Goal: Answer question/provide support

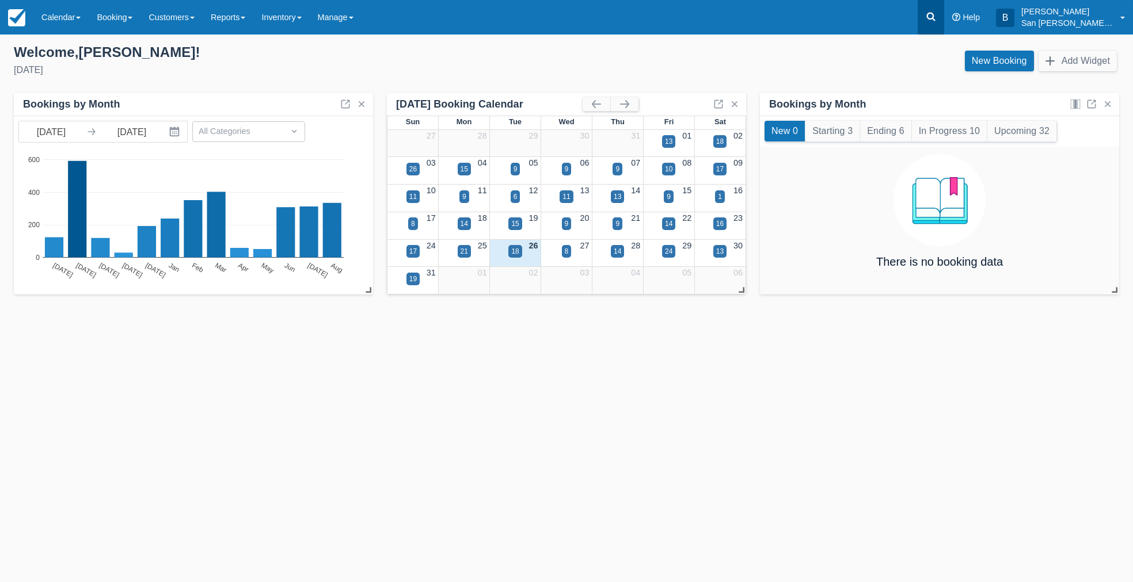
click at [936, 14] on icon at bounding box center [931, 17] width 12 height 12
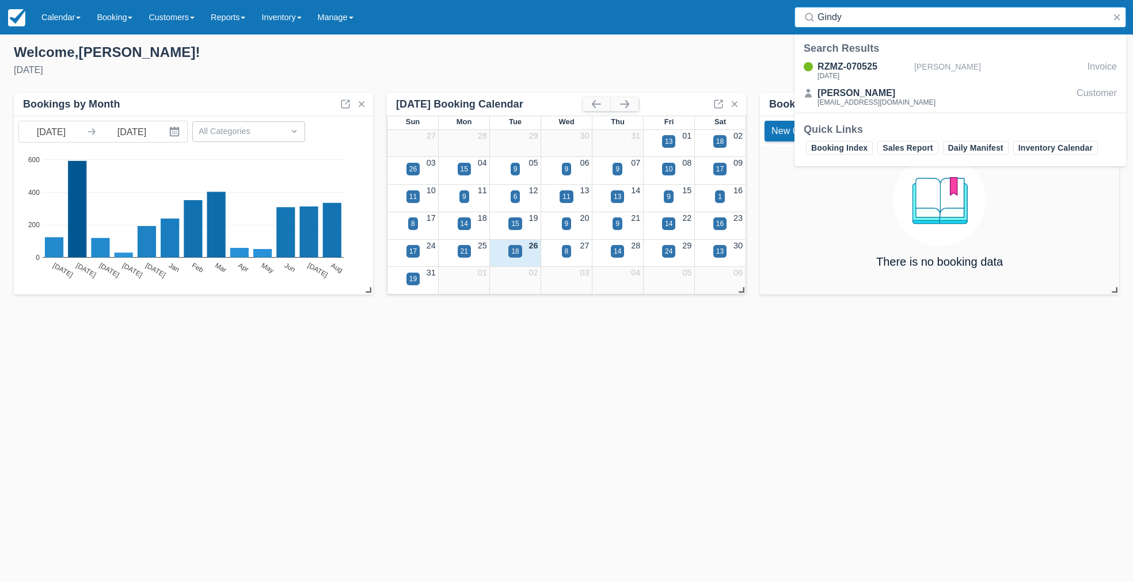
type input "Gindy"
click at [852, 58] on div "RZMZ-070525 Fri Sep 12 2025 Lisa Gindy Invoice Lisa Gindy lisagindy@gmail.com C…" at bounding box center [960, 85] width 332 height 55
click at [848, 71] on div "RZMZ-070525" at bounding box center [863, 67] width 92 height 14
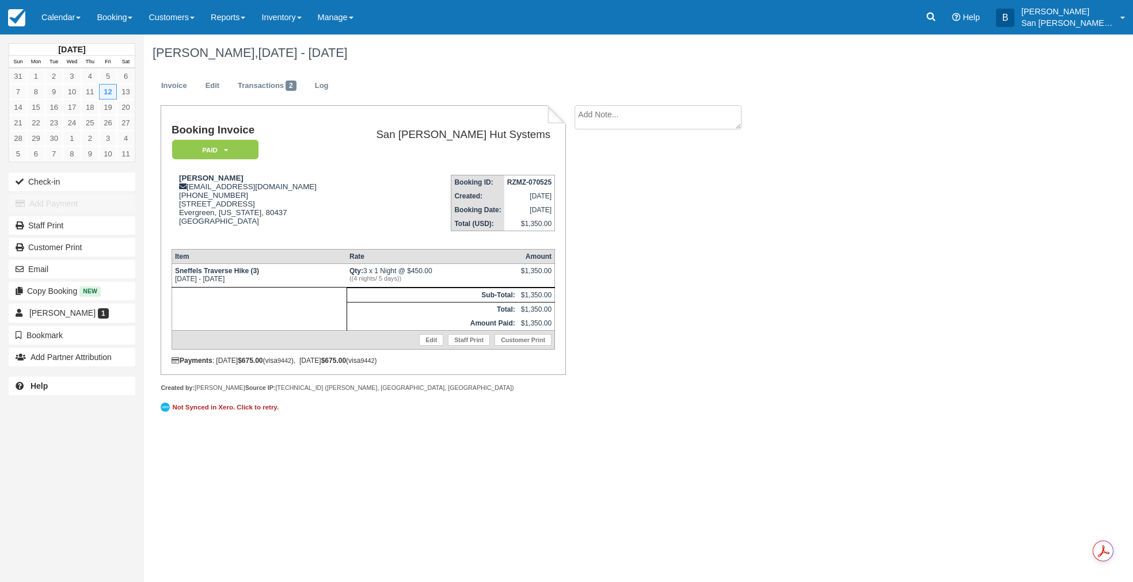
click at [658, 112] on textarea at bounding box center [657, 117] width 167 height 24
type textarea "map set sent today via Fedex w the label Lisa provided"
click at [599, 187] on button "Create" at bounding box center [600, 183] width 52 height 20
click at [944, 20] on link at bounding box center [930, 17] width 26 height 35
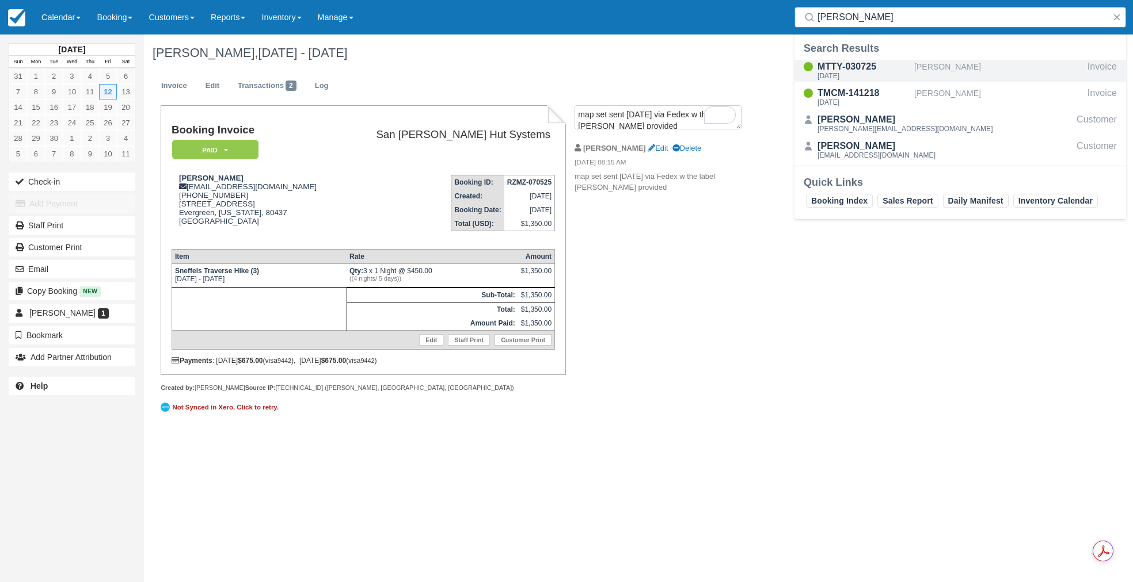
type input "sager"
click at [862, 75] on div "[DATE]" at bounding box center [863, 76] width 92 height 7
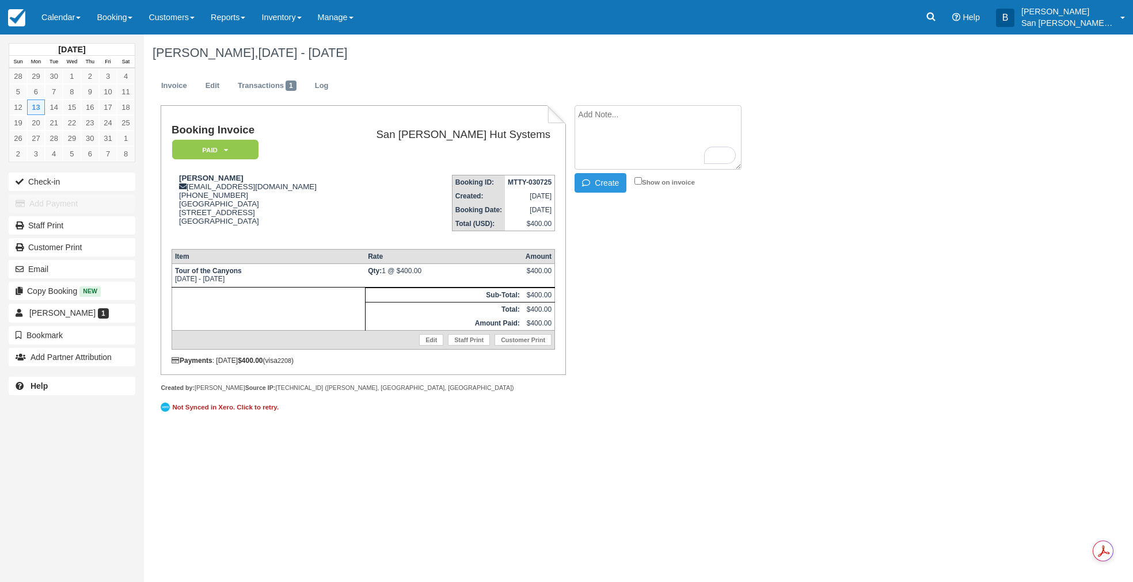
paste textarea "[PERSON_NAME][DATE] 10:41 PM (9 hours ago) to me Hello This is [PERSON_NAME] an…"
type textarea "[PERSON_NAME][DATE] 10:41 PM (9 hours ago) to me Hello This is [PERSON_NAME] an…"
click at [606, 185] on button "Create" at bounding box center [600, 183] width 52 height 20
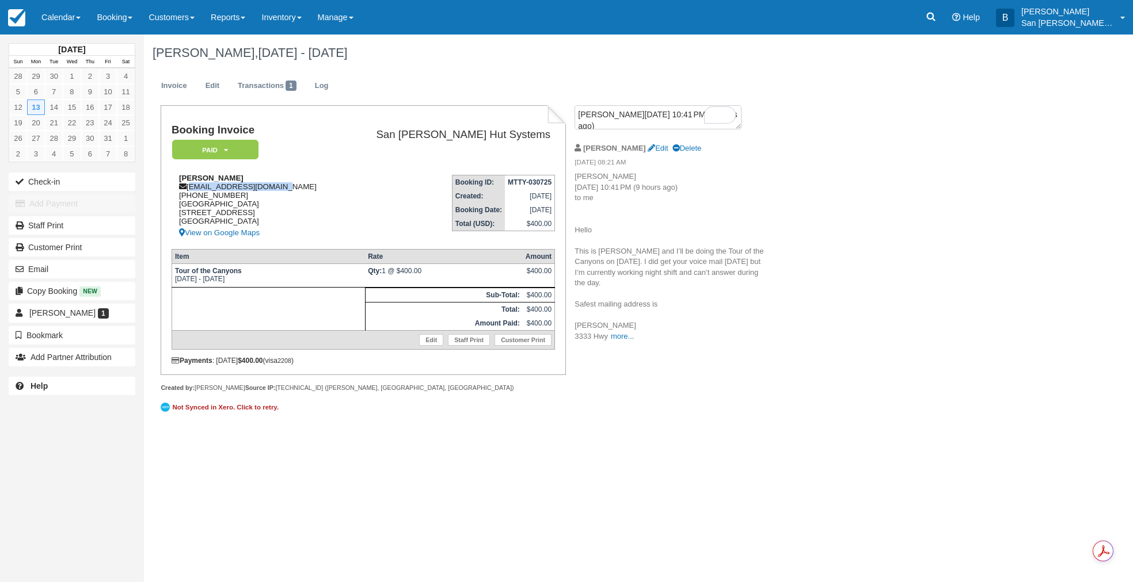
drag, startPoint x: 189, startPoint y: 188, endPoint x: 300, endPoint y: 186, distance: 110.5
click at [300, 186] on div "[PERSON_NAME] [EMAIL_ADDRESS][DOMAIN_NAME] [PHONE_NUMBER] [STREET_ADDRESS] View…" at bounding box center [256, 207] width 169 height 66
copy div "[EMAIL_ADDRESS][DOMAIN_NAME]"
click at [935, 12] on icon at bounding box center [931, 17] width 12 height 12
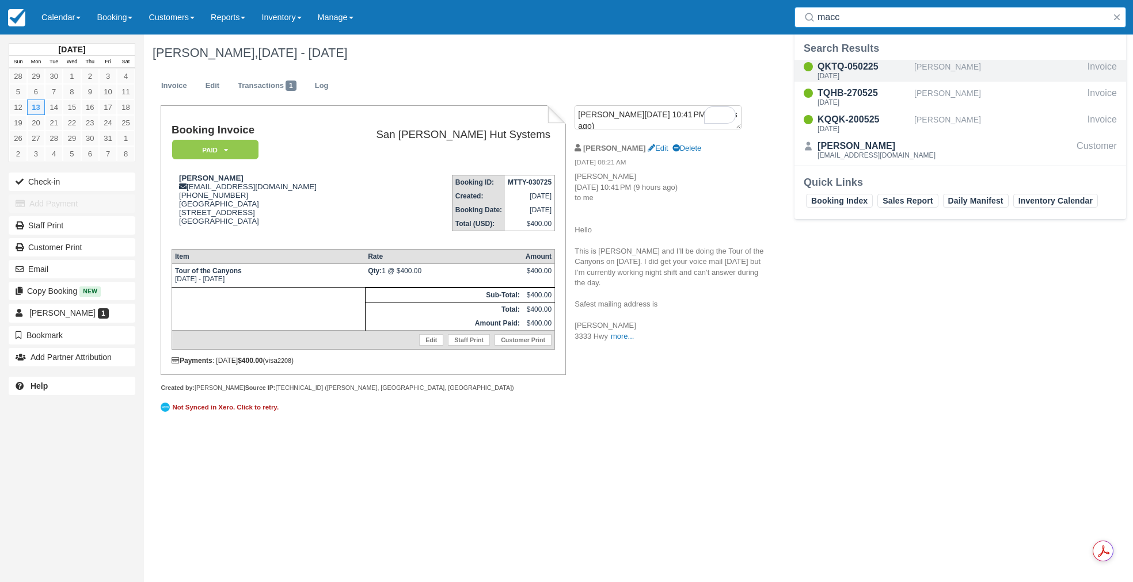
type input "macc"
click at [848, 73] on div "[DATE]" at bounding box center [863, 76] width 92 height 7
